Goal: Register for event/course

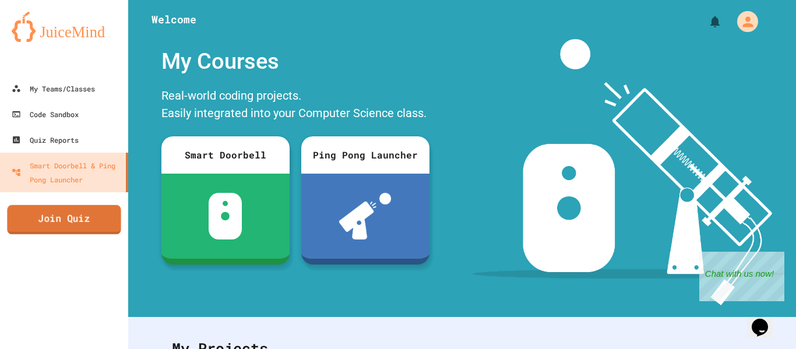
click at [68, 212] on link "Join Quiz" at bounding box center [64, 219] width 114 height 29
